Goal: Information Seeking & Learning: Check status

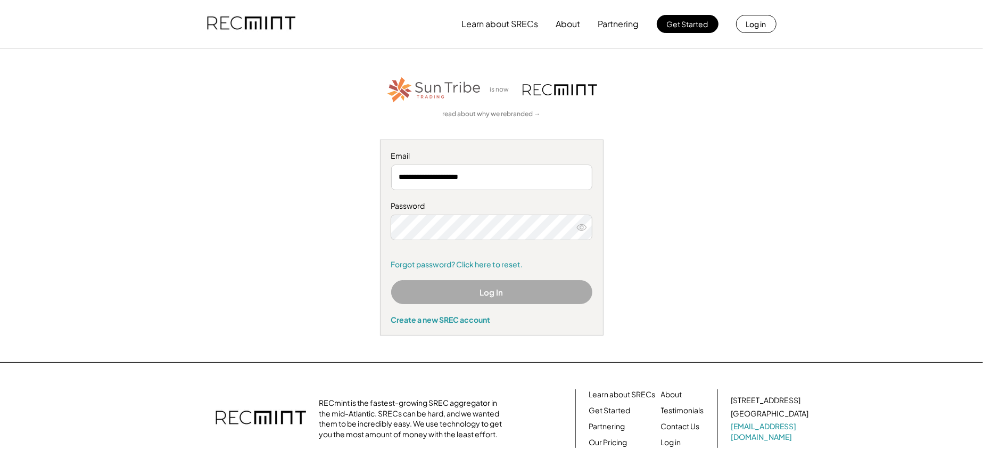
click at [584, 226] on icon at bounding box center [581, 227] width 11 height 11
click at [492, 288] on button "Log In" at bounding box center [491, 292] width 201 height 24
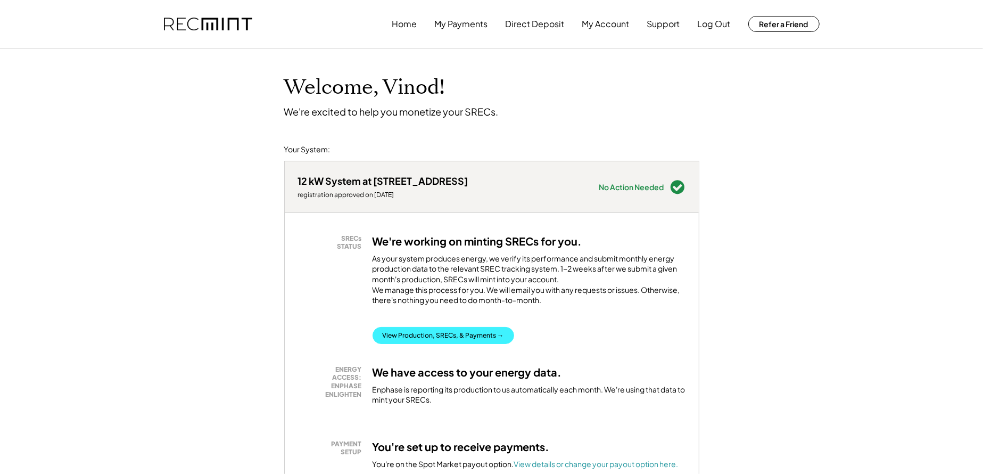
click at [488, 344] on button "View Production, SRECs, & Payments →" at bounding box center [444, 335] width 142 height 17
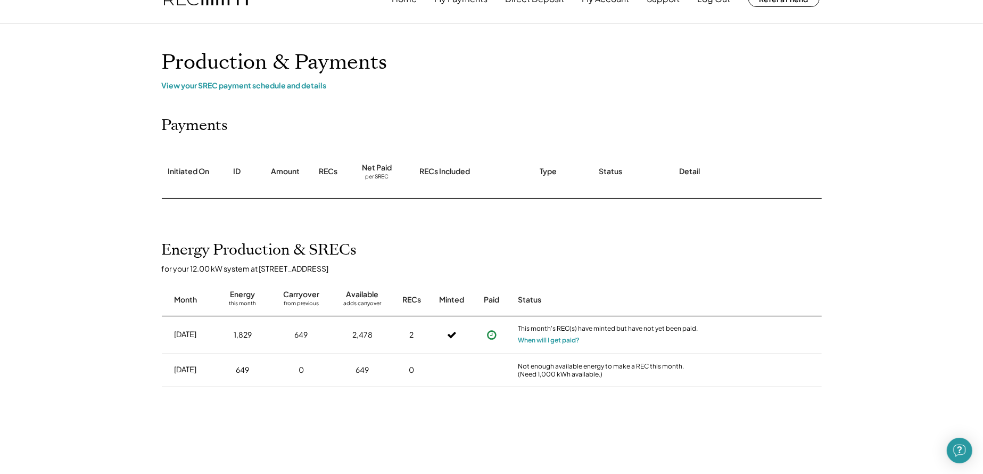
scroll to position [53, 0]
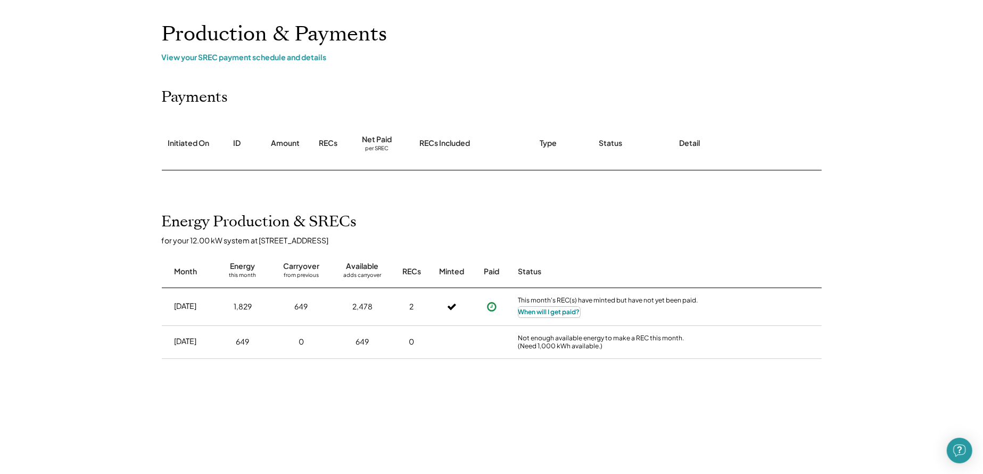
click at [555, 311] on button "When will I get paid?" at bounding box center [549, 312] width 62 height 11
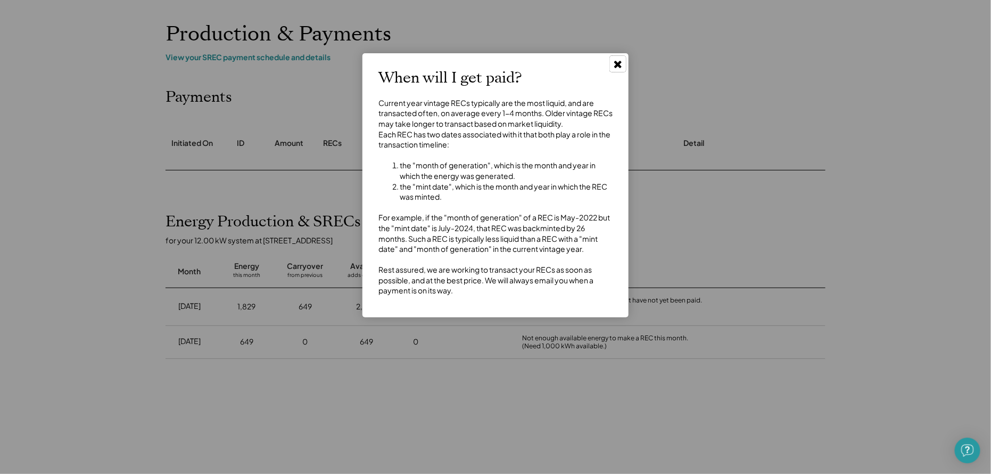
click at [616, 61] on use at bounding box center [617, 64] width 7 height 7
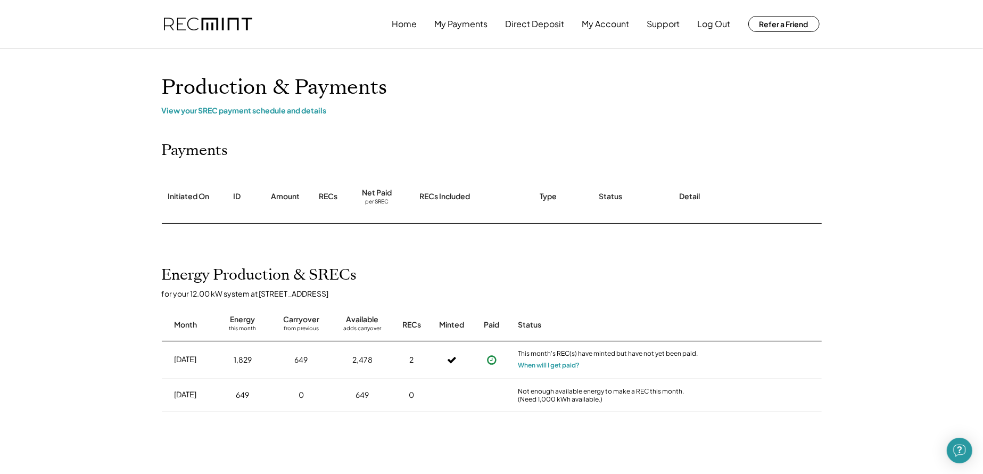
scroll to position [0, 0]
click at [451, 19] on button "My Payments" at bounding box center [461, 23] width 53 height 21
click at [453, 22] on button "My Payments" at bounding box center [461, 23] width 53 height 21
click at [540, 23] on button "Direct Deposit" at bounding box center [535, 23] width 59 height 21
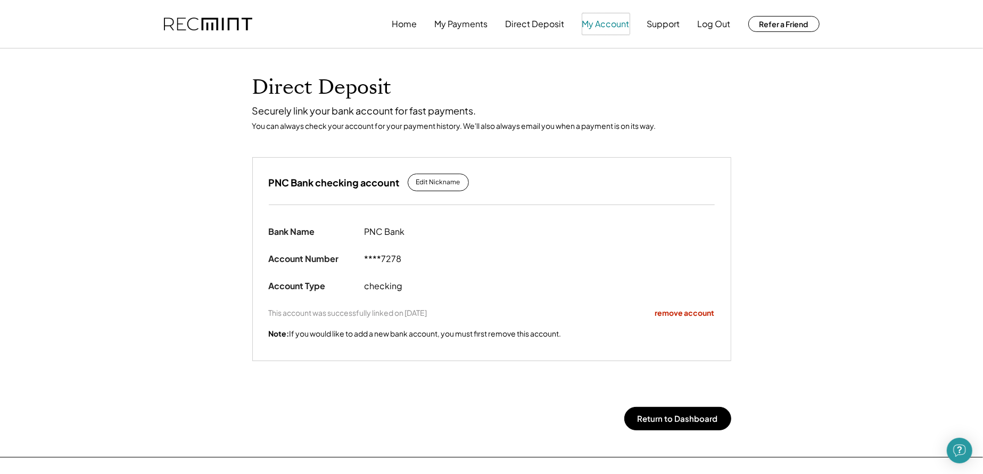
click at [602, 27] on button "My Account" at bounding box center [605, 23] width 47 height 21
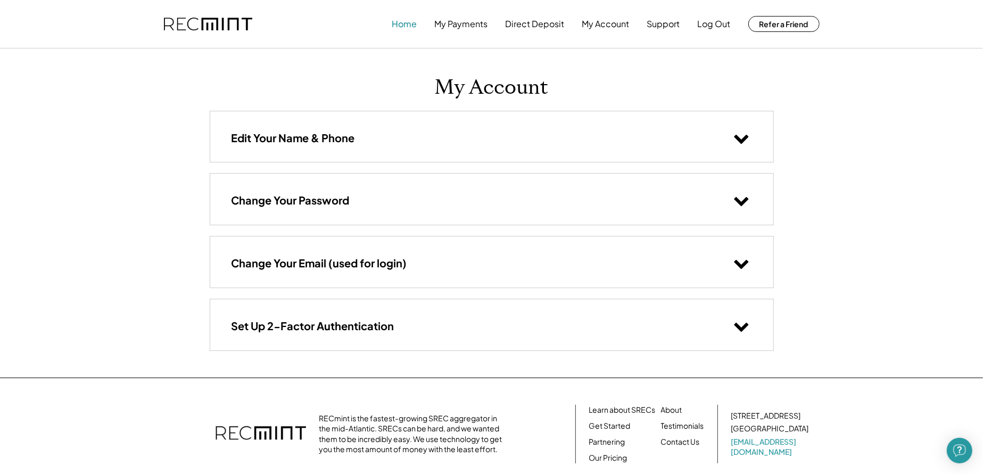
click at [400, 26] on button "Home" at bounding box center [404, 23] width 25 height 21
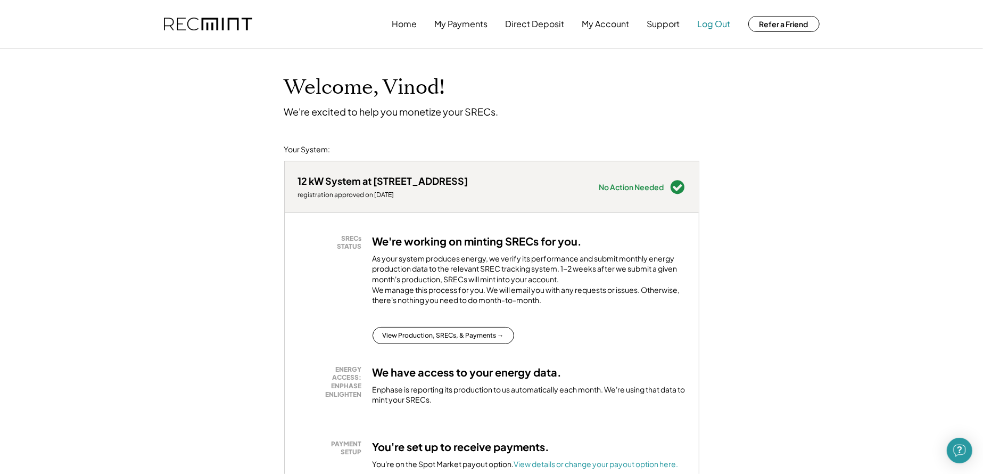
click at [721, 21] on button "Log Out" at bounding box center [714, 23] width 33 height 21
